Goal: Transaction & Acquisition: Purchase product/service

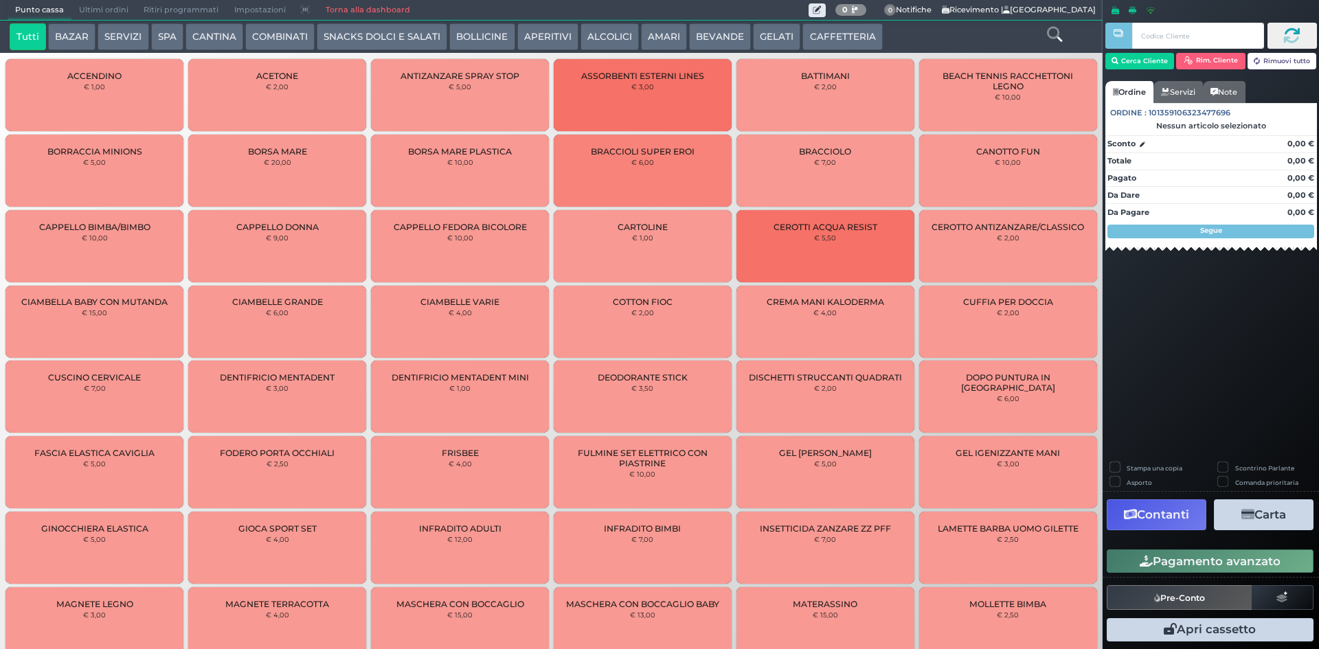
click at [774, 33] on button "GELATI" at bounding box center [776, 36] width 47 height 27
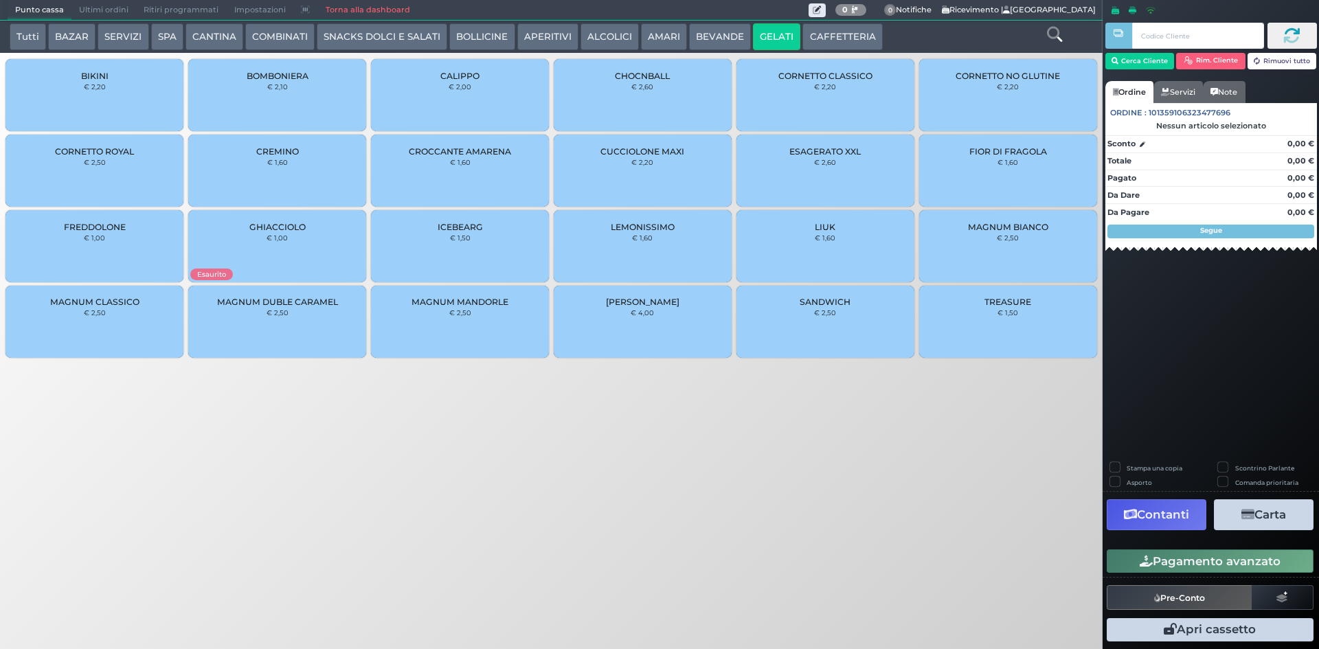
click at [827, 100] on div "CORNETTO CLASSICO € 2,20" at bounding box center [825, 95] width 178 height 72
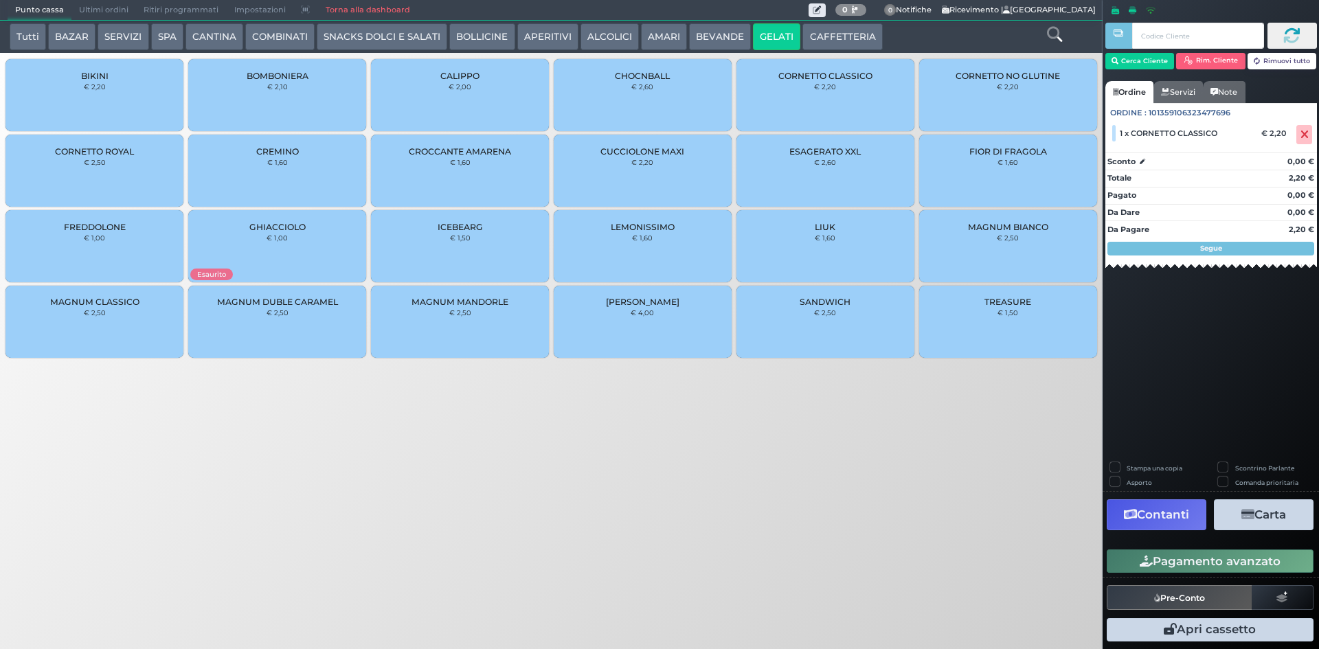
click at [1127, 464] on label "Stampa una copia" at bounding box center [1155, 468] width 56 height 9
click at [1127, 468] on label "Stampa una copia" at bounding box center [1155, 468] width 56 height 9
checkbox input "false"
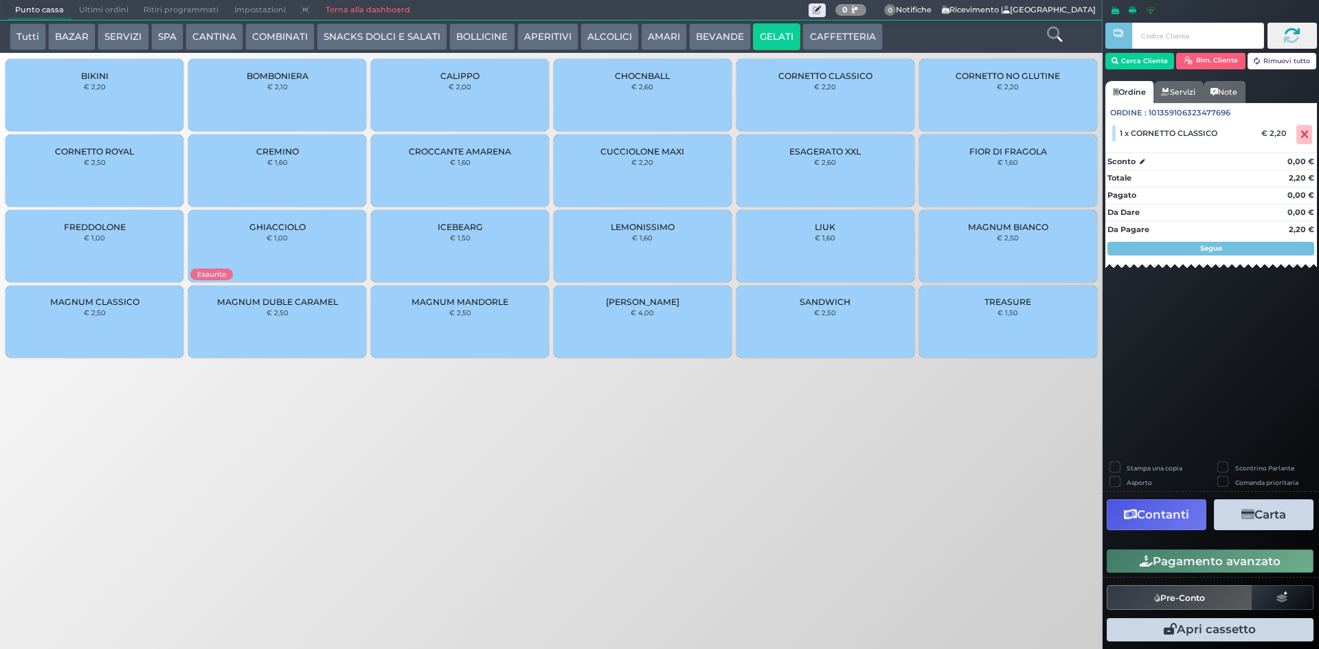
click at [1210, 565] on button "Pagamento avanzato" at bounding box center [1210, 561] width 207 height 23
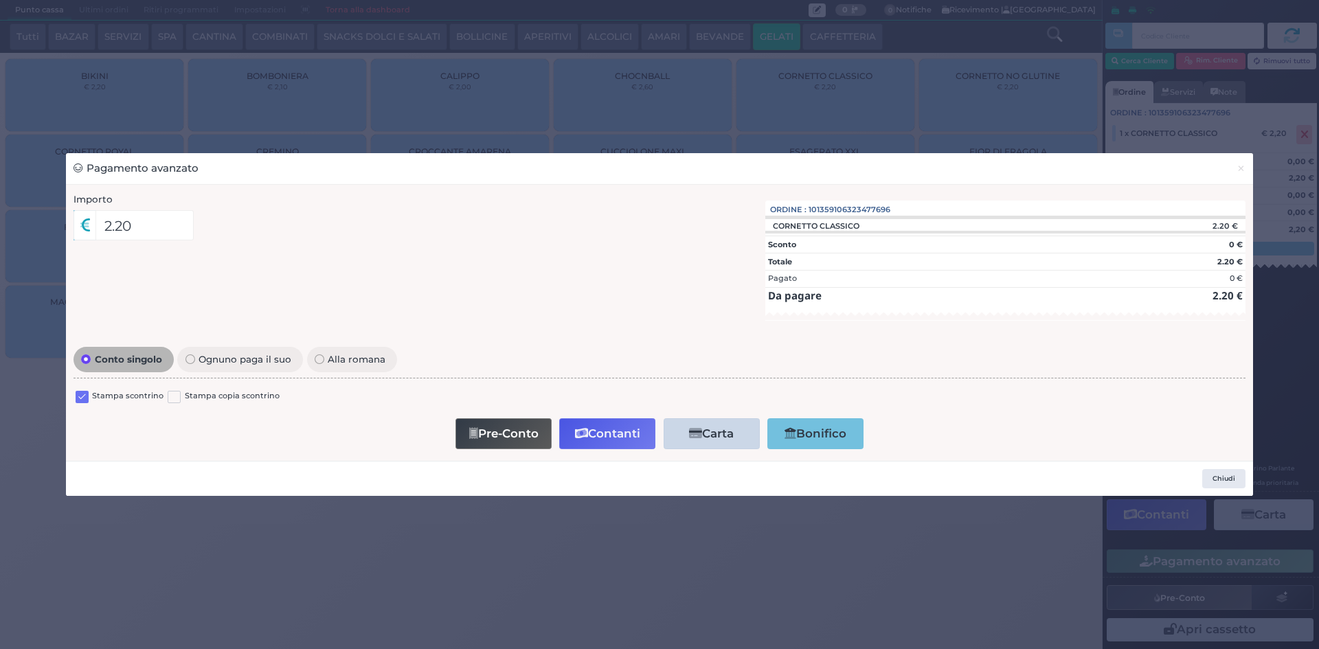
click at [82, 395] on label at bounding box center [82, 397] width 13 height 13
click at [0, 0] on input "checkbox" at bounding box center [0, 0] width 0 height 0
click at [596, 436] on button "Contanti" at bounding box center [607, 433] width 96 height 31
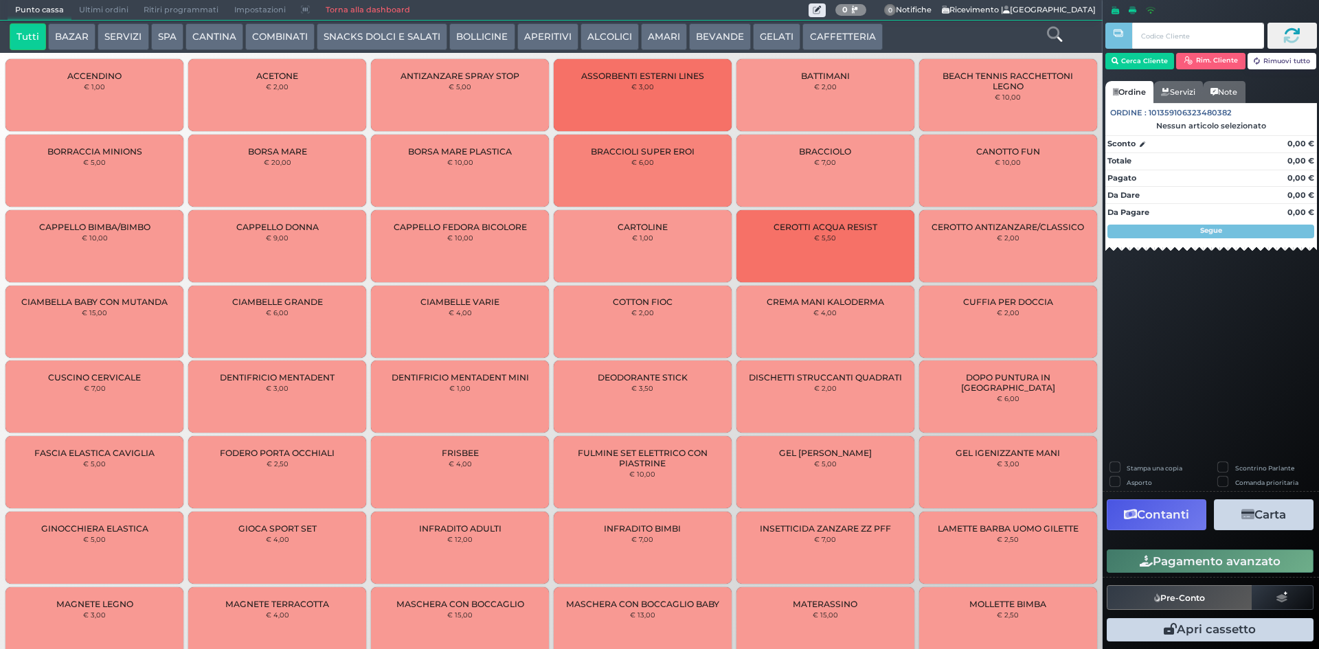
click at [92, 8] on span "Ultimi ordini" at bounding box center [103, 10] width 65 height 19
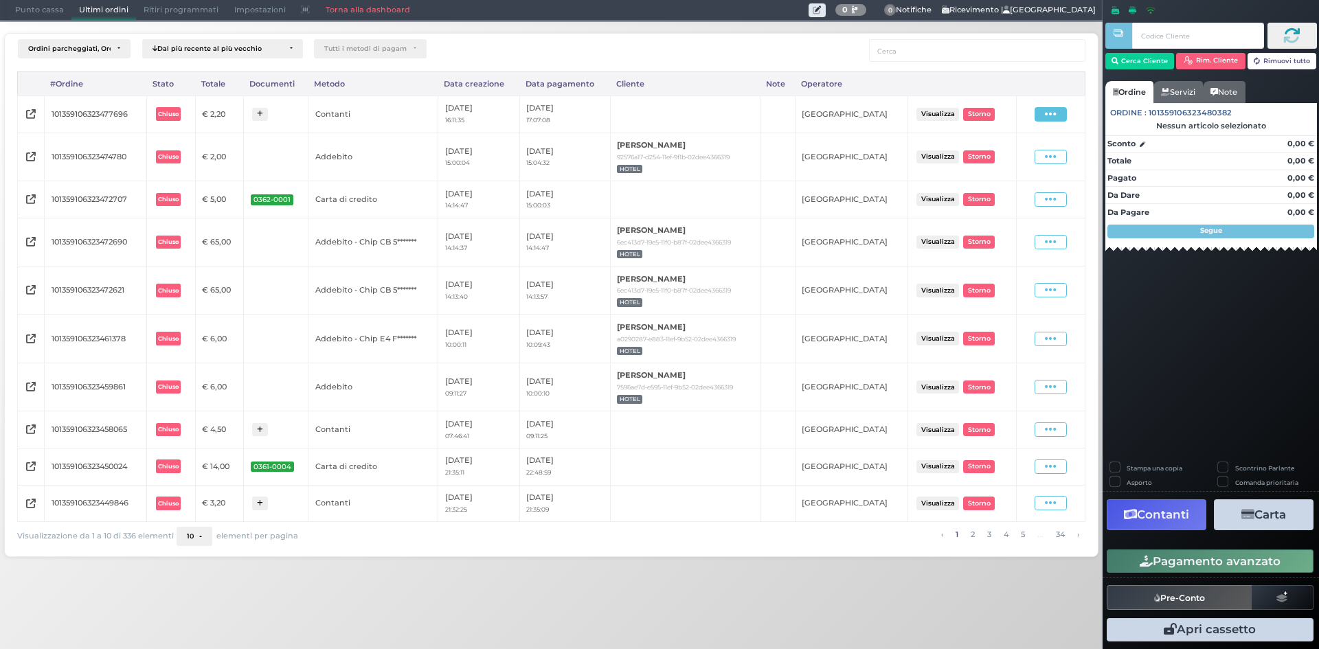
click at [1044, 119] on span at bounding box center [1050, 114] width 32 height 14
click at [1019, 157] on span "Ristampa Pre-Conto" at bounding box center [1019, 153] width 56 height 23
click at [43, 8] on span "Punto cassa" at bounding box center [40, 10] width 64 height 19
